Goal: Task Accomplishment & Management: Use online tool/utility

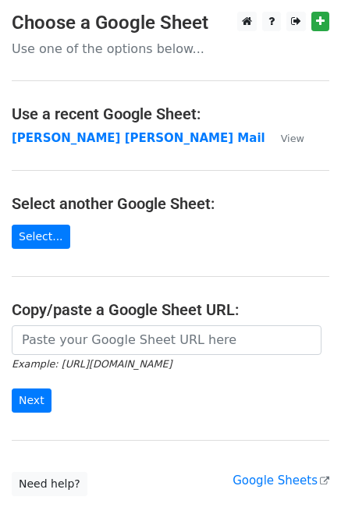
type input "https://docs.google.com/spreadsheets/d/1zUKhxjrhozHMhydIMYEveZTpRvy8Oh7onxeYEfa…"
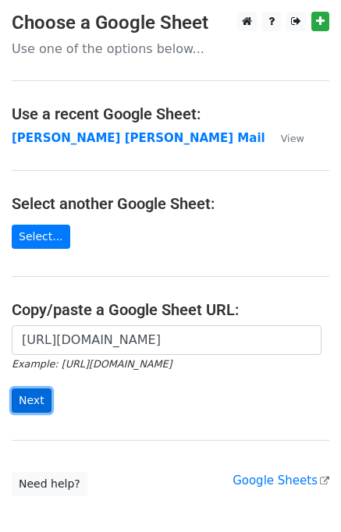
click at [35, 401] on input "Next" at bounding box center [32, 400] width 40 height 24
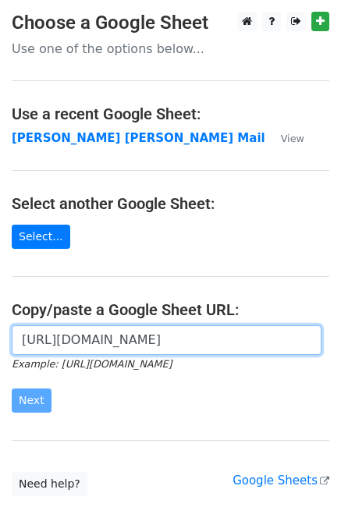
click at [118, 330] on input "https://docs.google.com/spreadsheets/d/1zUKhxjrhozHMhydIMYEveZTpRvy8Oh7onxeYEfa…" at bounding box center [166, 340] width 309 height 30
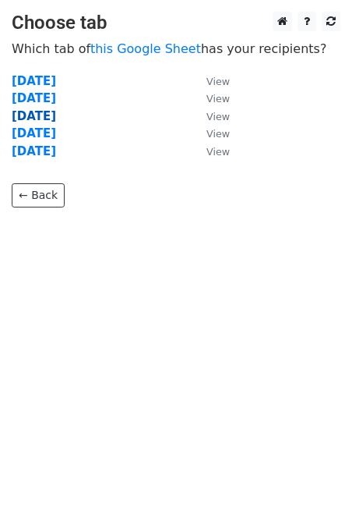
click at [51, 117] on strong "Wednesday" at bounding box center [34, 116] width 44 height 14
click at [56, 115] on strong "Wednesday" at bounding box center [34, 116] width 44 height 14
